Goal: Navigation & Orientation: Understand site structure

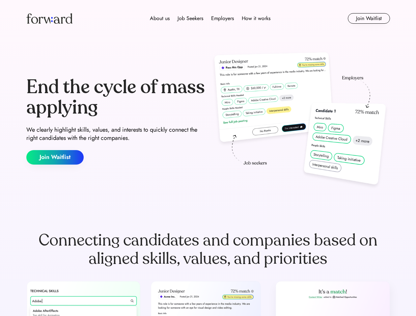
click at [208, 158] on div "End the cycle of mass applying We clearly highlight skills, values, and interes…" at bounding box center [208, 121] width 364 height 142
click at [208, 18] on div "About us Job Seekers Employers How it works" at bounding box center [210, 18] width 260 height 8
click at [49, 18] on img at bounding box center [49, 18] width 46 height 11
click at [210, 18] on div "About us Job Seekers Employers How it works" at bounding box center [210, 18] width 260 height 8
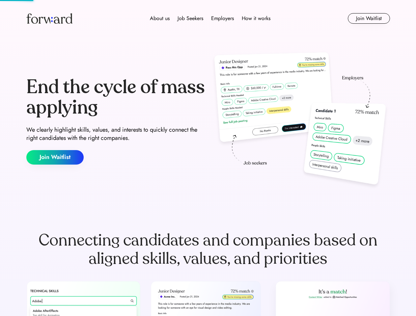
click at [160, 18] on div "About us" at bounding box center [160, 18] width 20 height 8
click at [190, 18] on div "Job Seekers" at bounding box center [191, 18] width 26 height 8
click at [222, 18] on div "Employers" at bounding box center [222, 18] width 23 height 8
click at [256, 18] on div "How it works" at bounding box center [256, 18] width 29 height 8
click at [369, 18] on button "Join Waitlist" at bounding box center [369, 18] width 42 height 11
